Goal: Information Seeking & Learning: Understand process/instructions

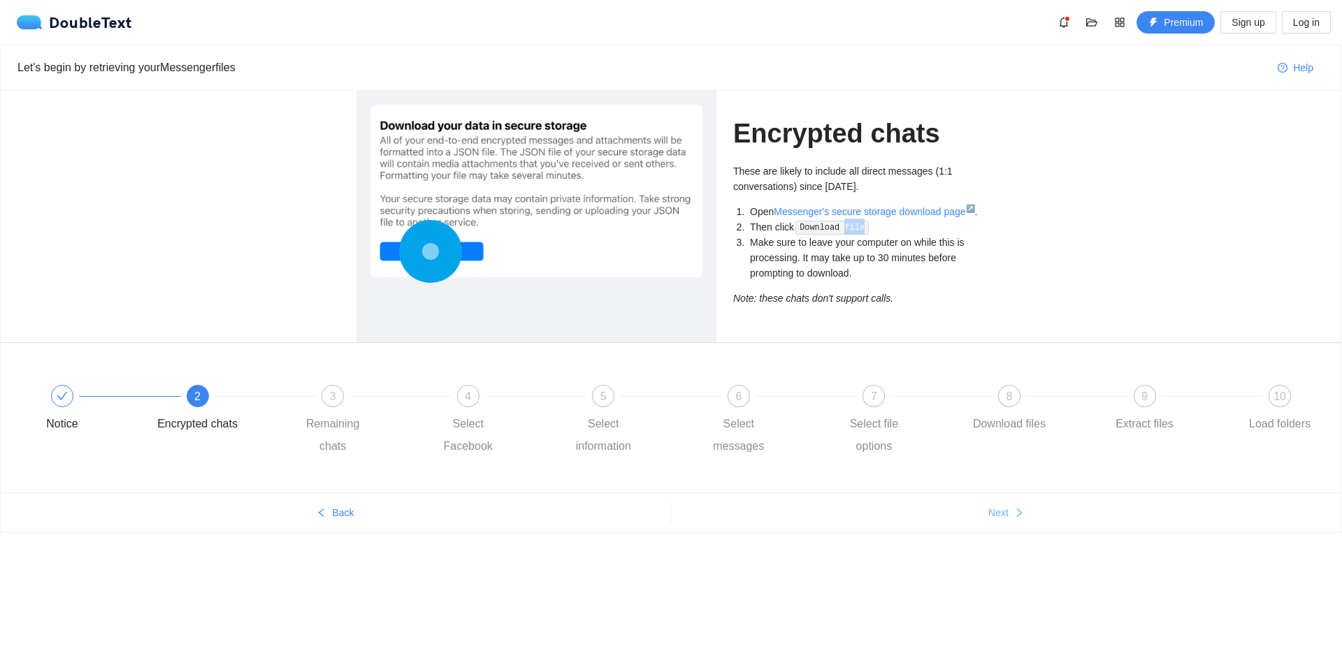
click at [1010, 508] on button "Next" at bounding box center [1006, 513] width 670 height 22
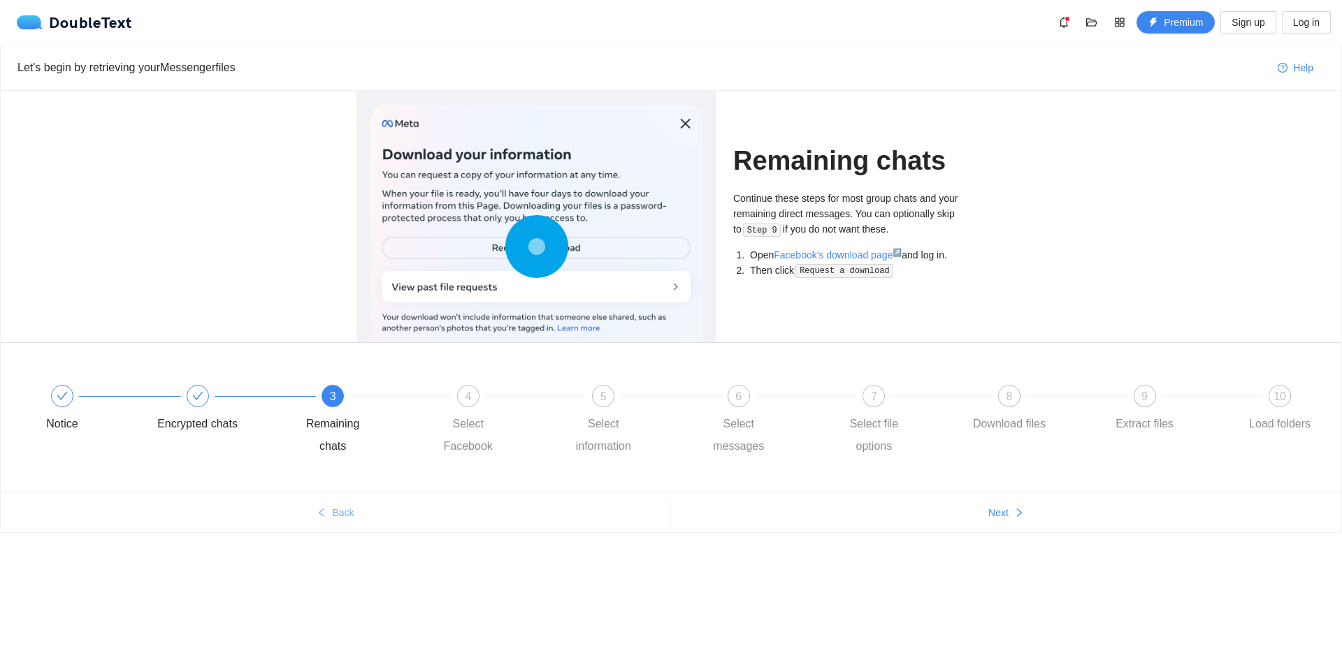
click at [351, 509] on span "Back" at bounding box center [343, 512] width 22 height 15
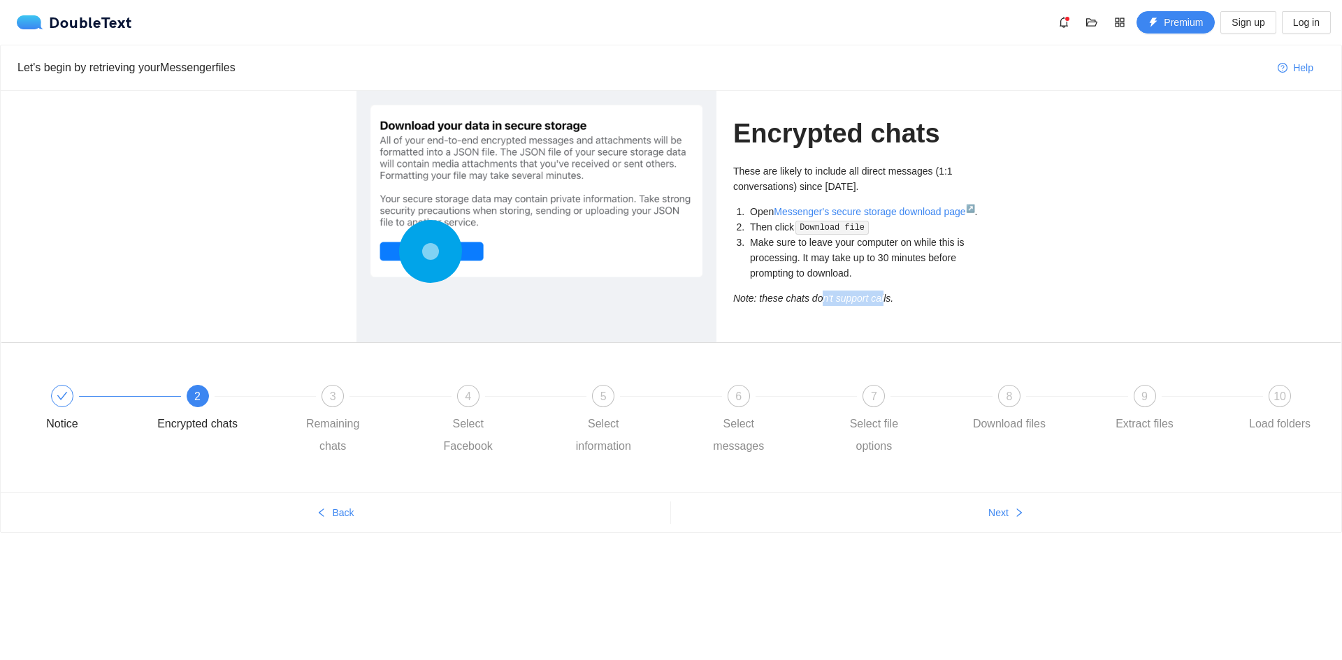
drag, startPoint x: 818, startPoint y: 298, endPoint x: 879, endPoint y: 303, distance: 61.0
click at [879, 303] on icon "Note: these chats don't support calls." at bounding box center [813, 298] width 160 height 11
click at [430, 252] on circle at bounding box center [430, 252] width 0 height 0
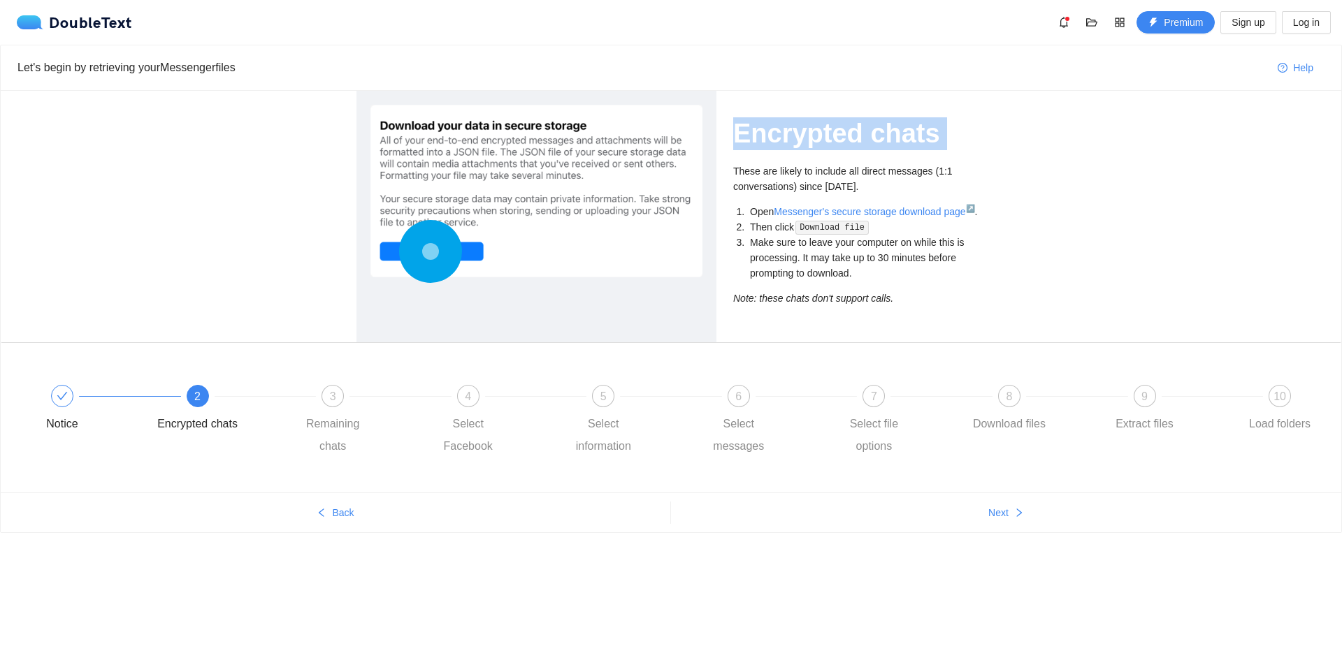
click at [430, 252] on circle at bounding box center [430, 252] width 0 height 0
click at [517, 194] on div at bounding box center [536, 191] width 332 height 173
click at [988, 505] on span "Next" at bounding box center [998, 512] width 20 height 15
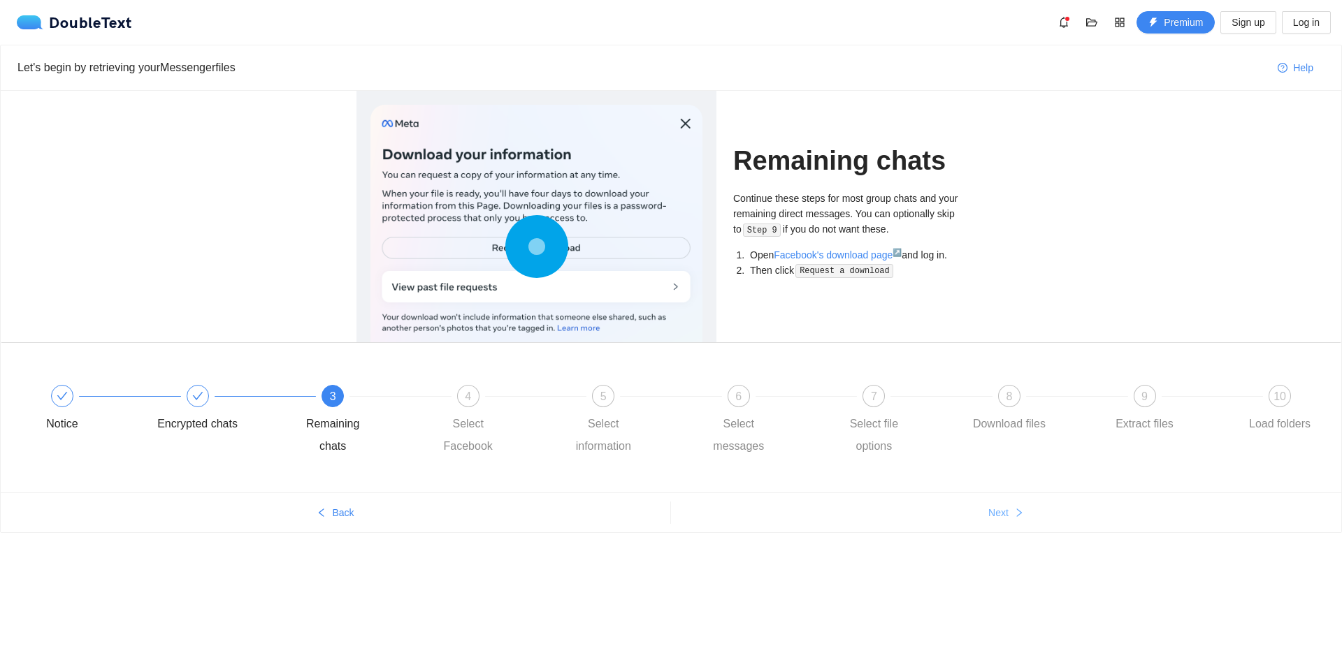
click at [1001, 504] on button "Next" at bounding box center [1006, 513] width 670 height 22
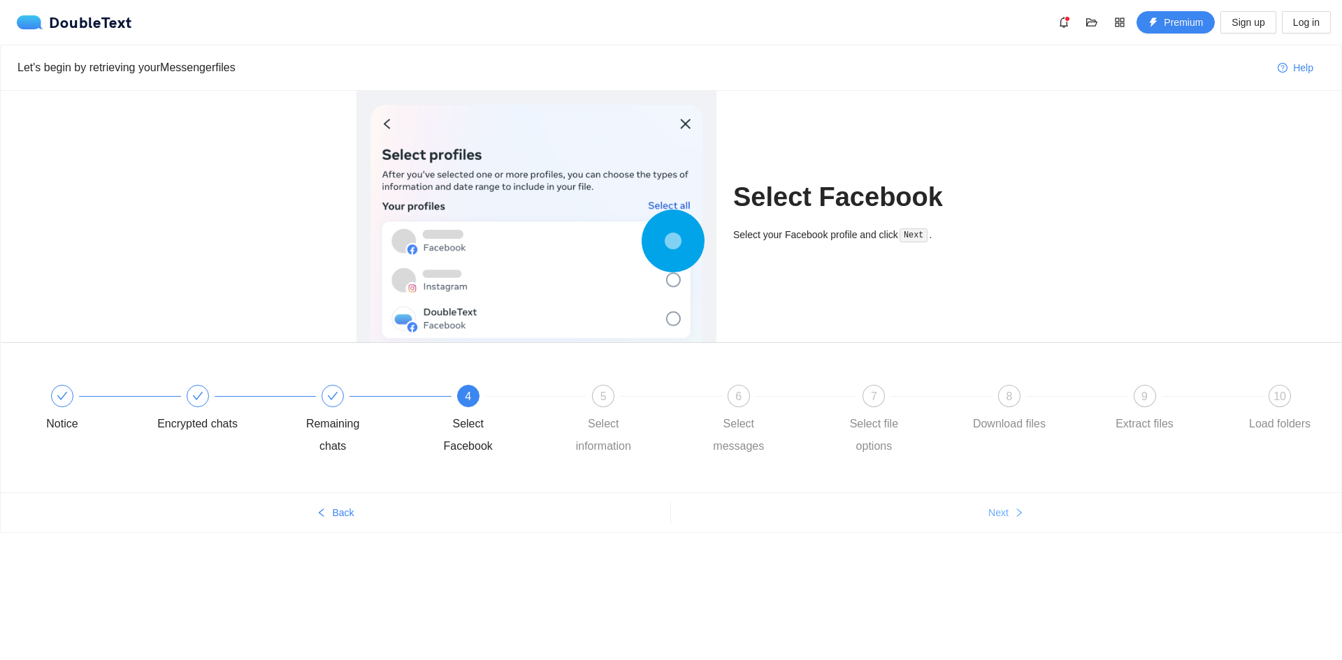
click at [1001, 504] on button "Next" at bounding box center [1006, 513] width 670 height 22
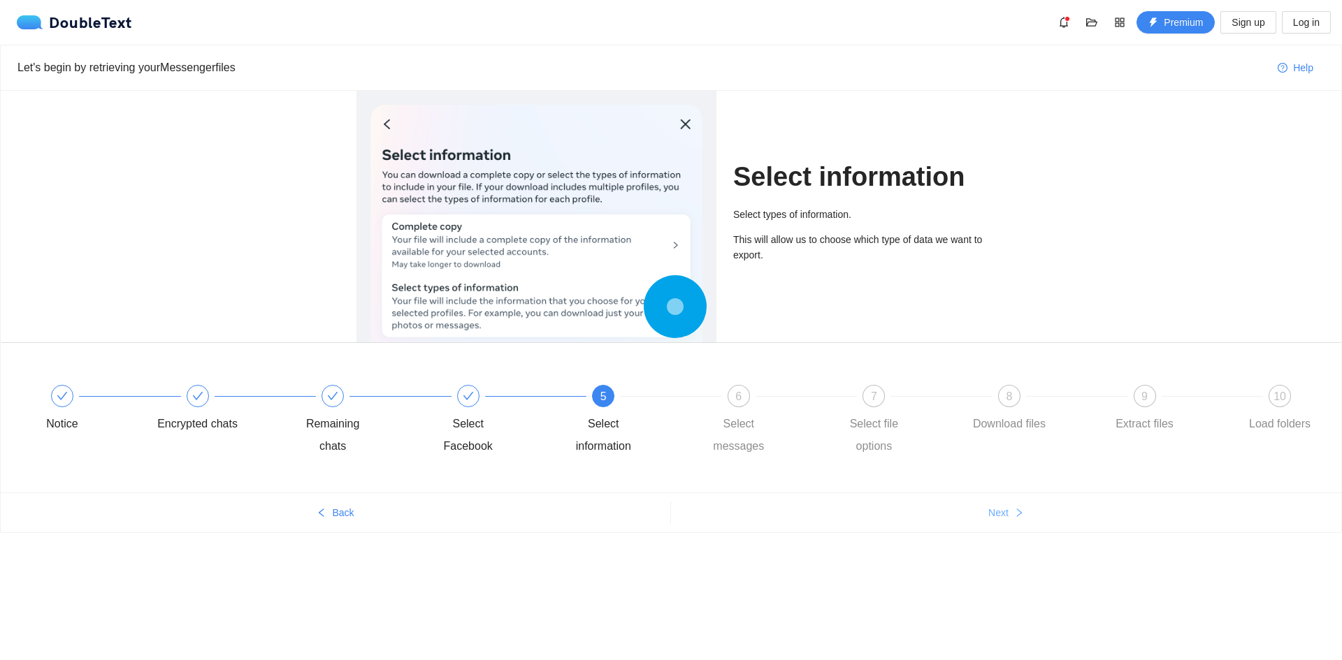
click at [1001, 504] on button "Next" at bounding box center [1006, 513] width 670 height 22
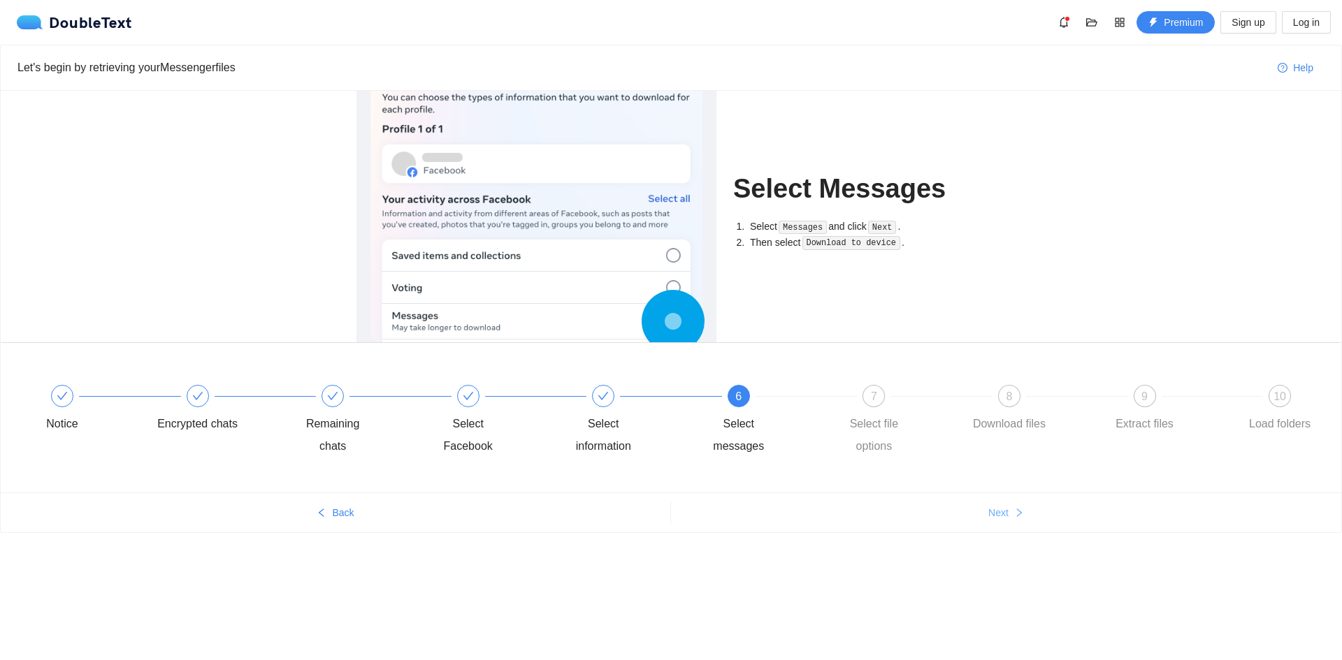
click at [1001, 504] on button "Next" at bounding box center [1006, 513] width 670 height 22
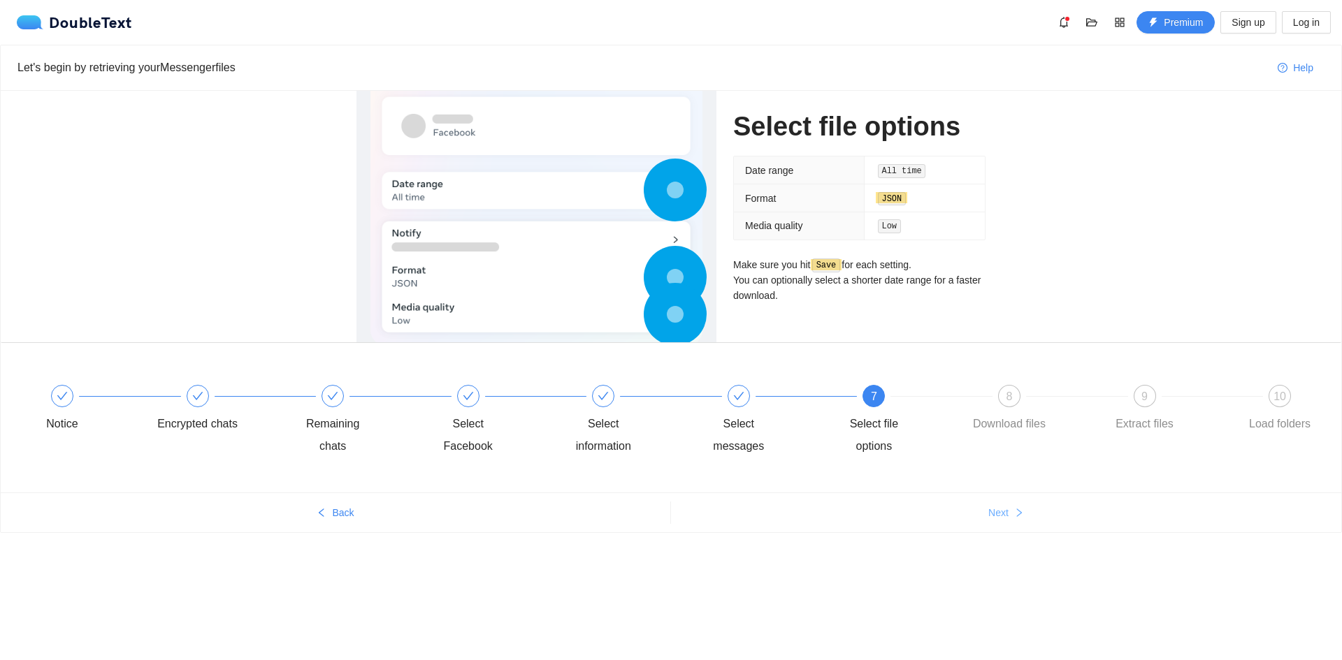
click at [1001, 504] on button "Next" at bounding box center [1006, 513] width 670 height 22
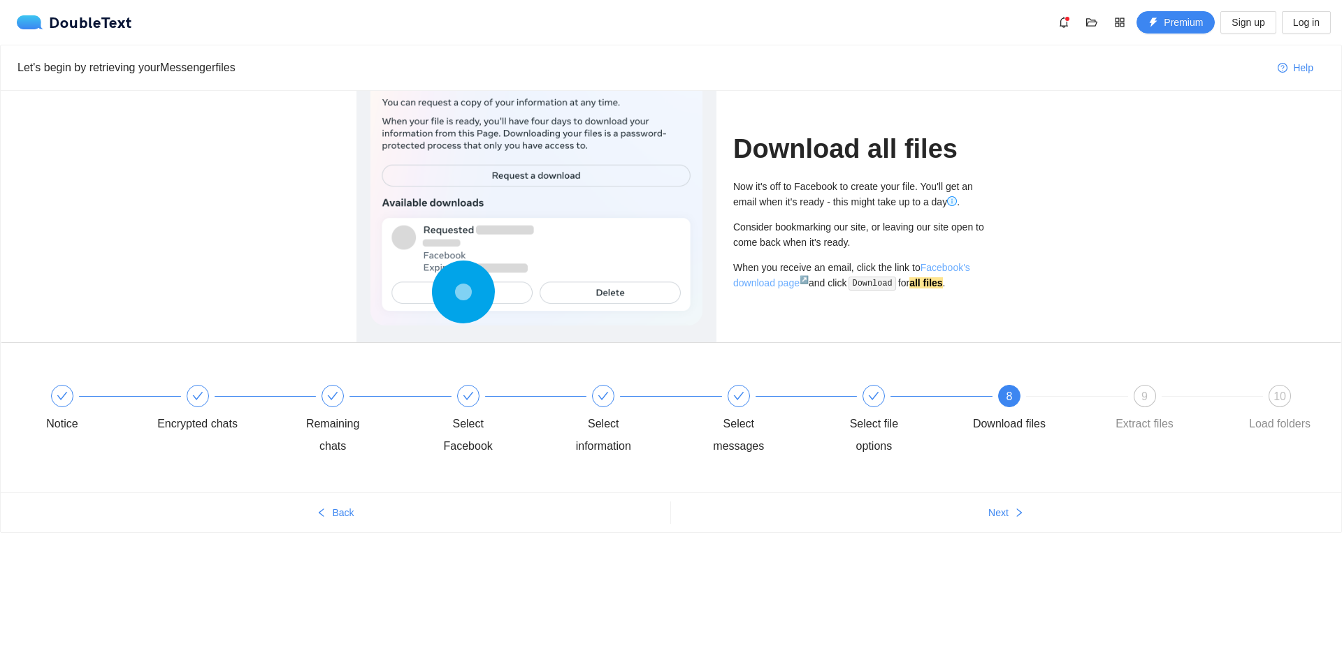
click at [953, 264] on link "Facebook's download page ↗" at bounding box center [851, 275] width 237 height 27
click at [169, 393] on div "Encrypted chats" at bounding box center [225, 410] width 136 height 50
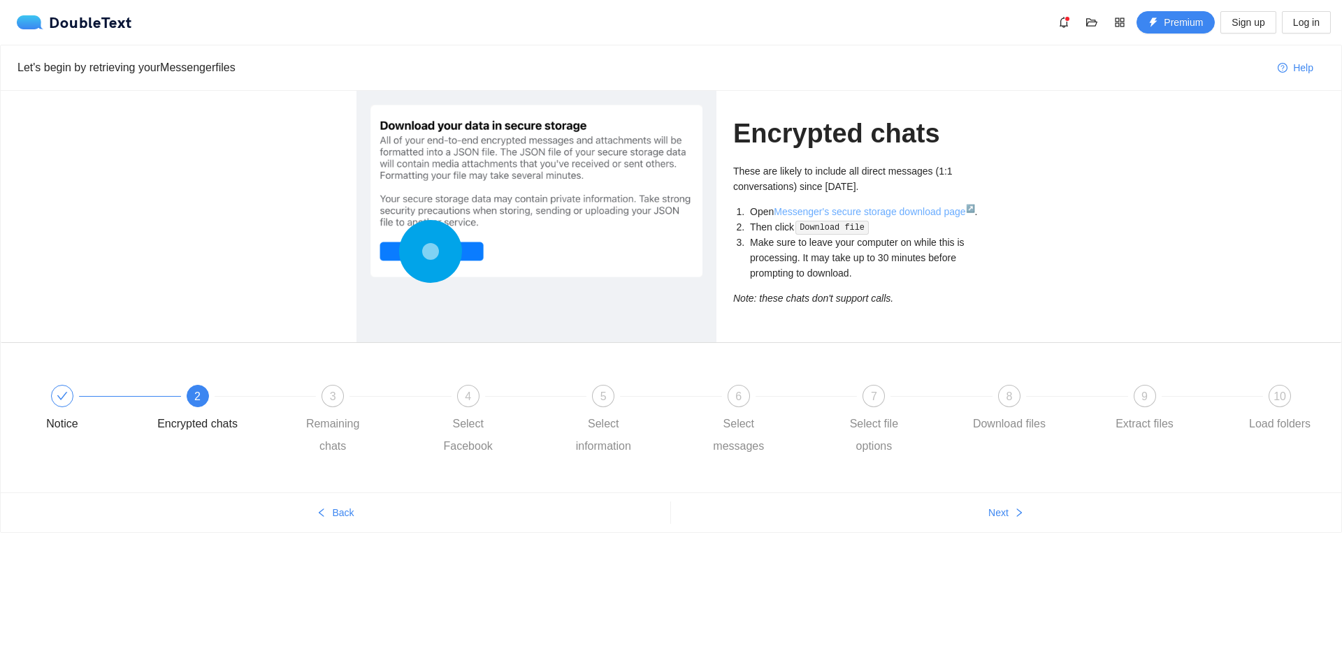
click at [806, 206] on link "Messenger's secure storage download page ↗" at bounding box center [873, 211] width 201 height 11
